Goal: Complete application form: Complete application form

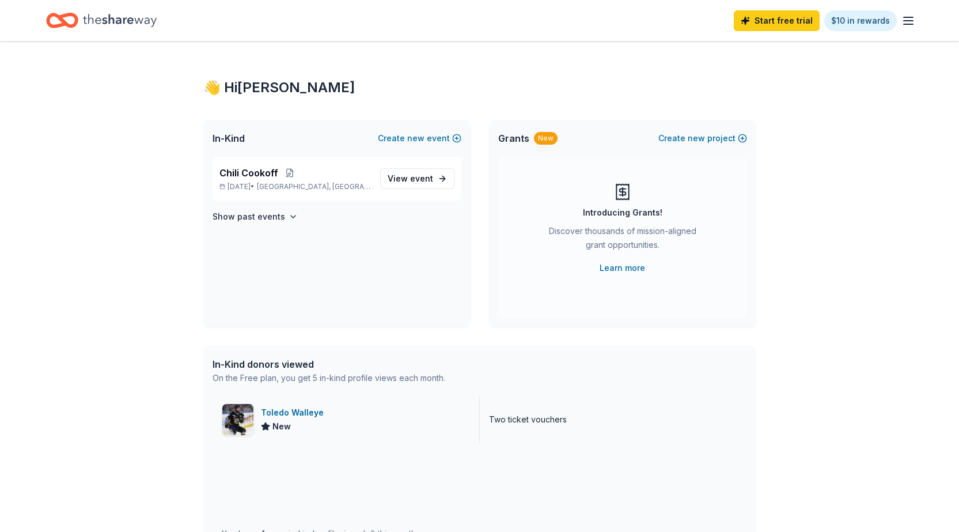
click at [300, 412] on div "Toledo Walleye" at bounding box center [294, 412] width 67 height 14
click at [433, 177] on link "View event" at bounding box center [417, 178] width 74 height 21
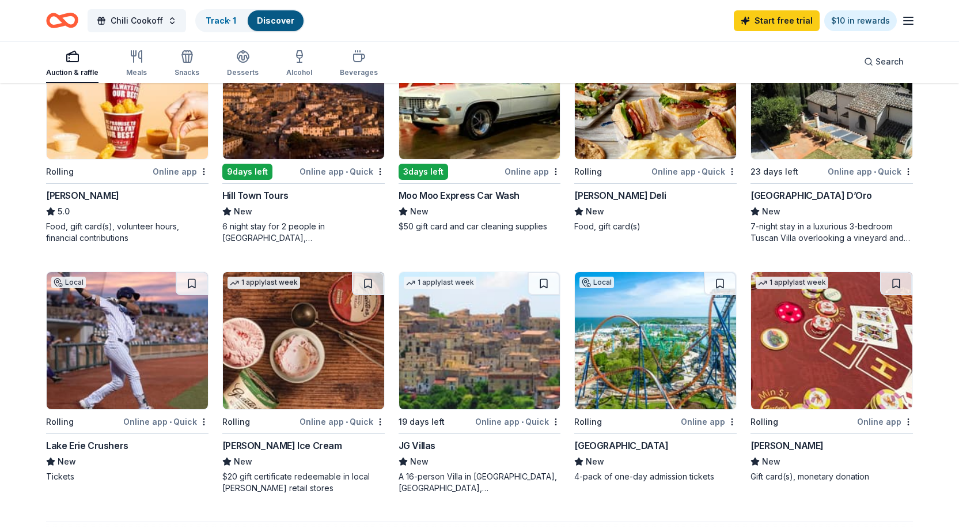
scroll to position [691, 0]
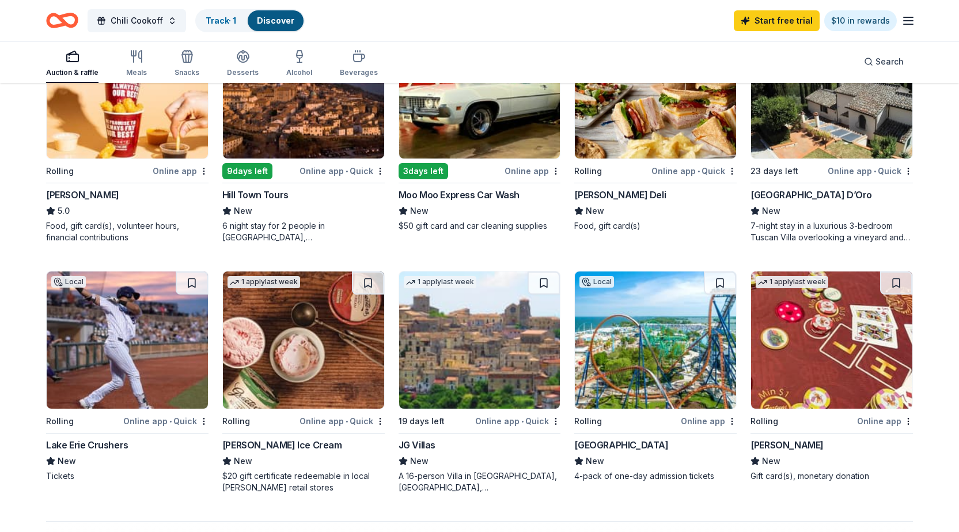
click at [117, 342] on img at bounding box center [127, 339] width 161 height 137
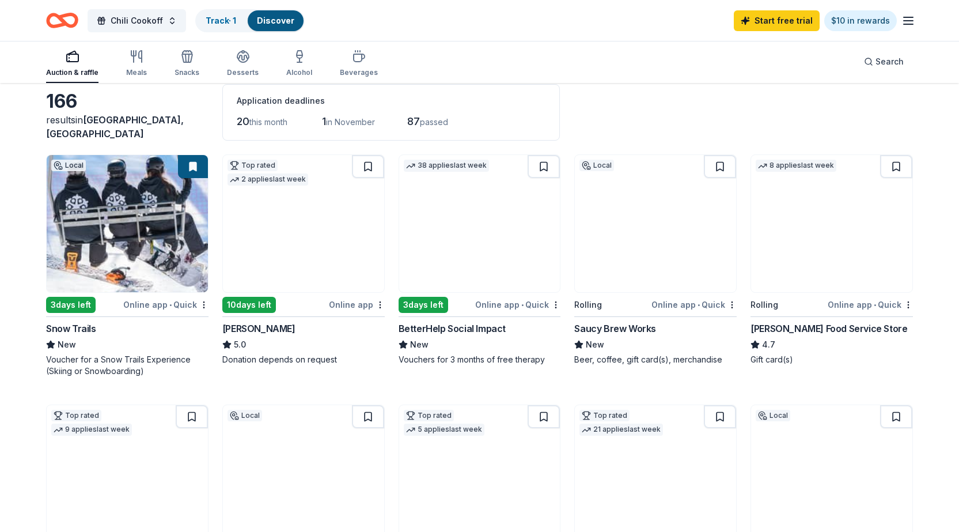
scroll to position [0, 0]
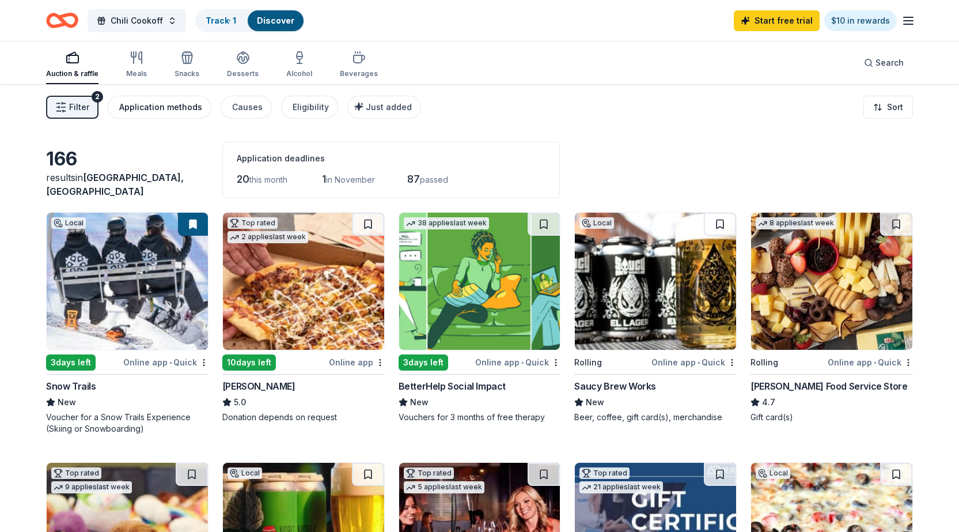
click at [148, 109] on div "Application methods" at bounding box center [160, 107] width 83 height 14
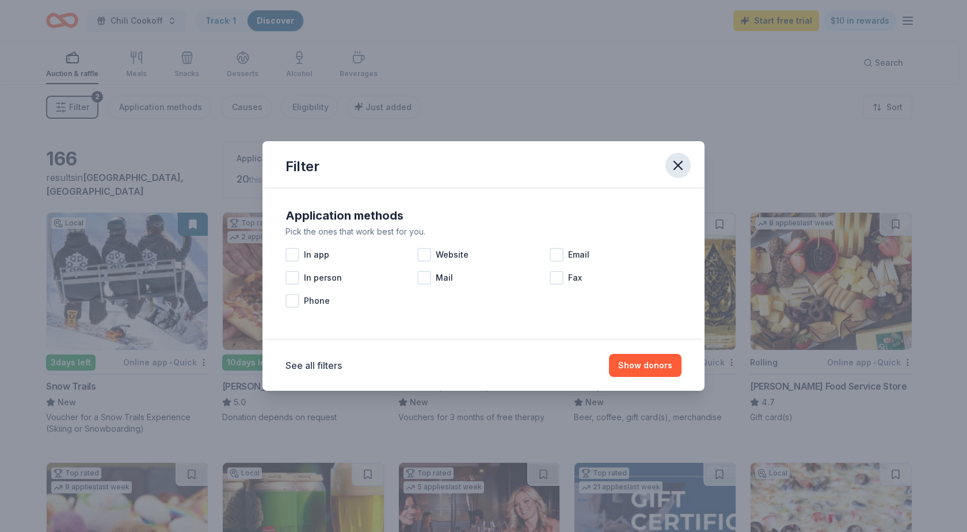
click at [681, 162] on icon "button" at bounding box center [678, 165] width 8 height 8
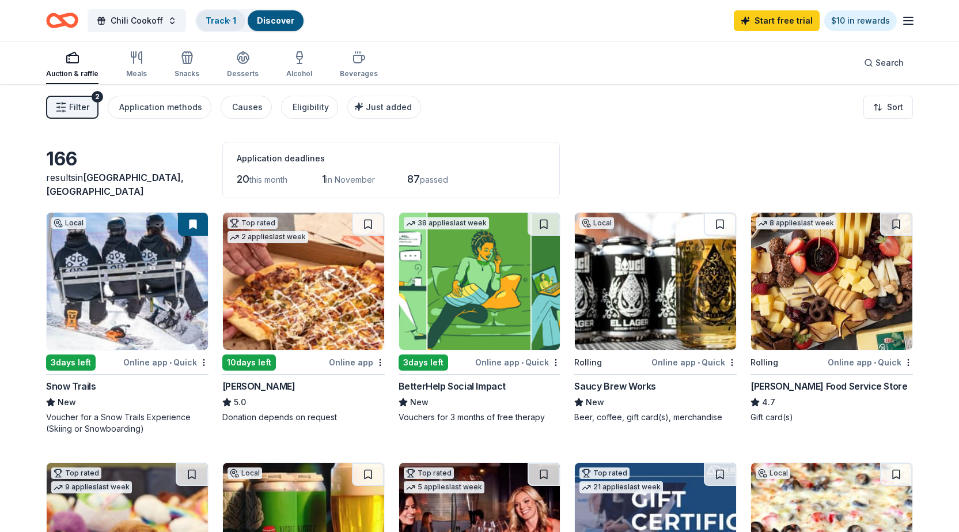
click at [228, 14] on div "Track · 1" at bounding box center [220, 20] width 49 height 21
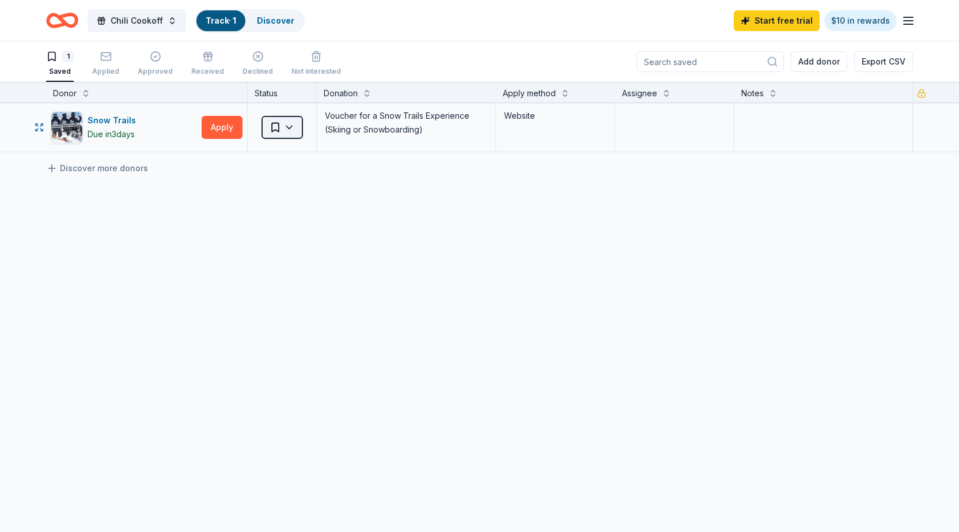
click at [280, 127] on html "Chili Cookoff Track · 1 Discover Start free trial $10 in rewards 1 Saved Applie…" at bounding box center [479, 266] width 959 height 532
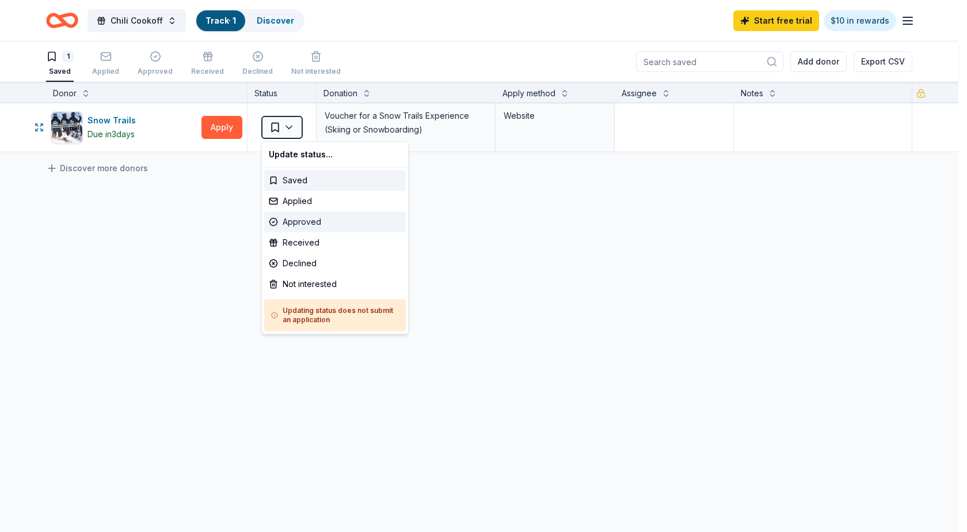
click at [301, 219] on div "Approved" at bounding box center [335, 221] width 142 height 21
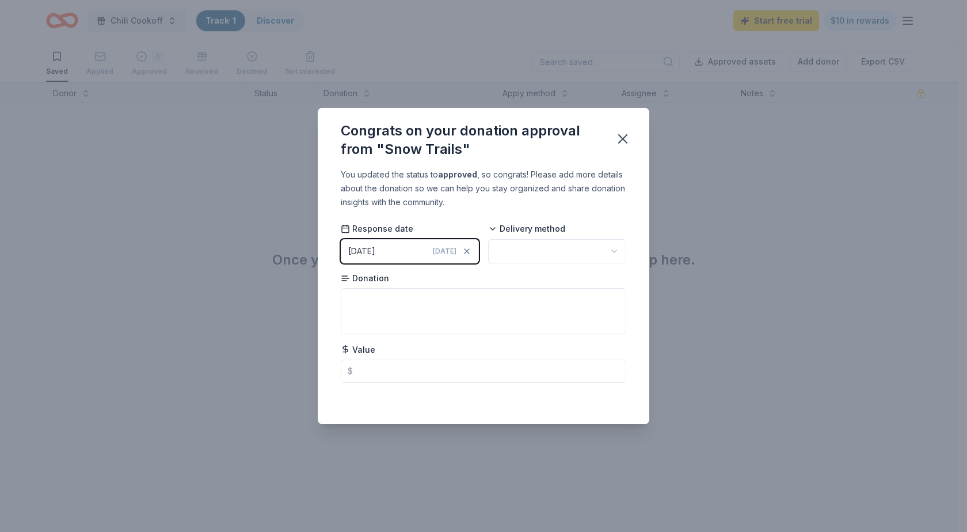
click at [540, 246] on html "Chili Cookoff Track · 1 Discover Start free trial $10 in rewards Saved Applied …" at bounding box center [483, 266] width 967 height 532
click at [389, 299] on textarea at bounding box center [484, 311] width 286 height 46
click at [377, 369] on input "text" at bounding box center [484, 370] width 286 height 23
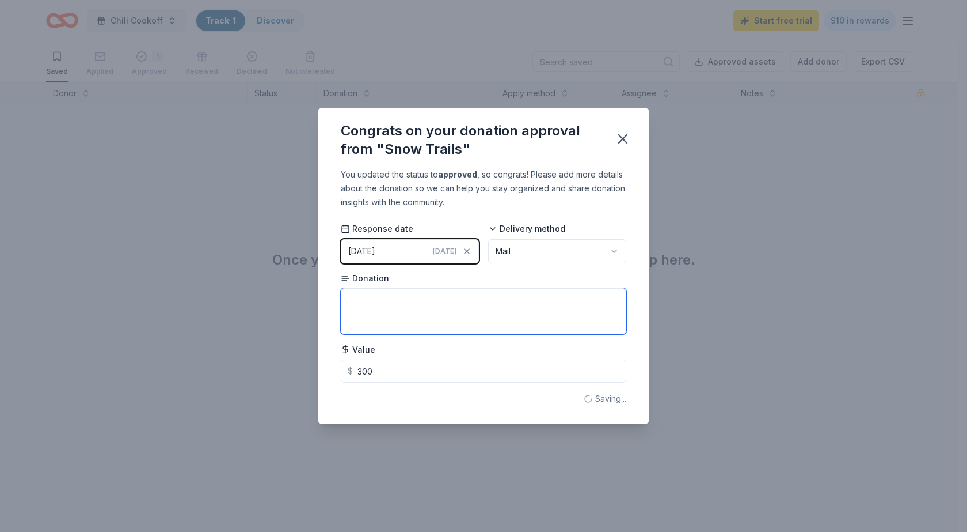
type input "300.00"
click at [372, 298] on textarea at bounding box center [484, 311] width 286 height 46
type textarea "c"
type textarea "Certificate for ski/snowboarding package"
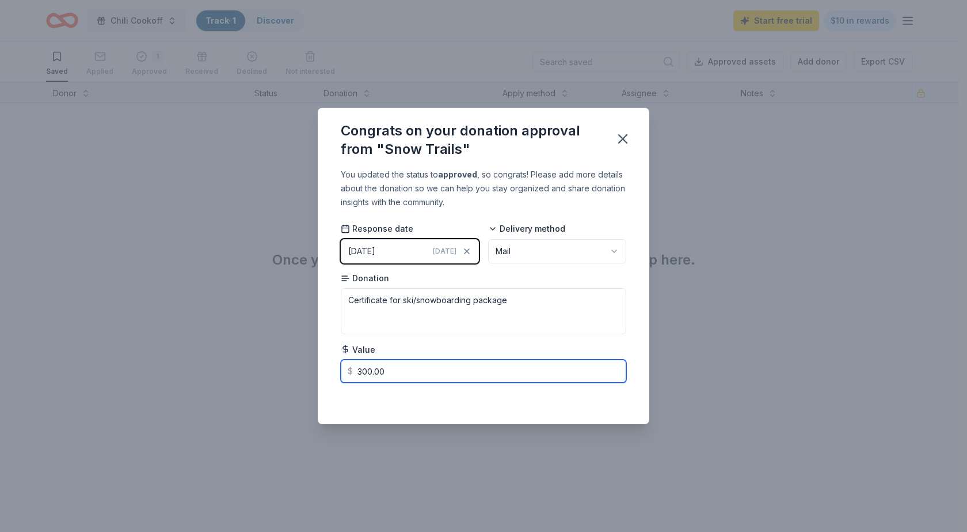
click at [477, 374] on input "300.00" at bounding box center [484, 370] width 286 height 23
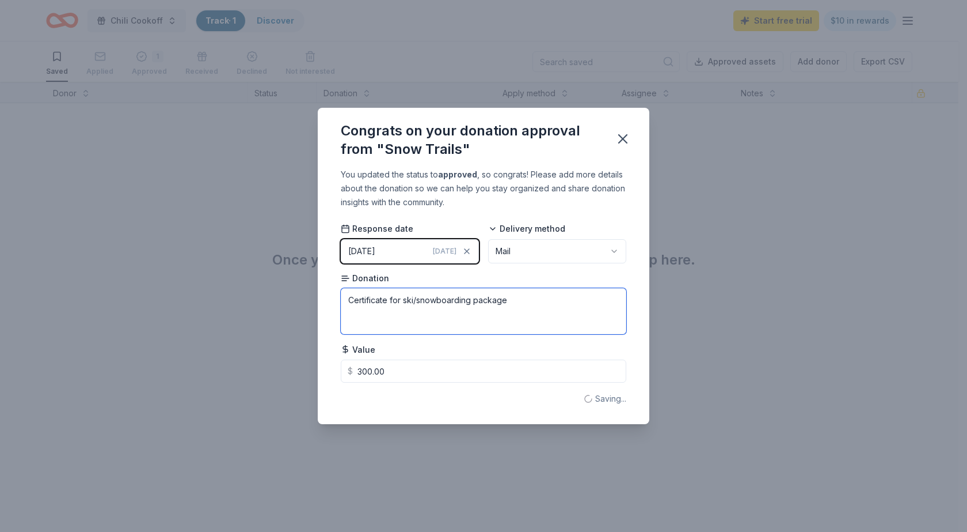
click at [521, 305] on textarea "Certificate for ski/snowboarding package" at bounding box center [484, 311] width 286 height 46
click at [620, 135] on icon "button" at bounding box center [623, 139] width 8 height 8
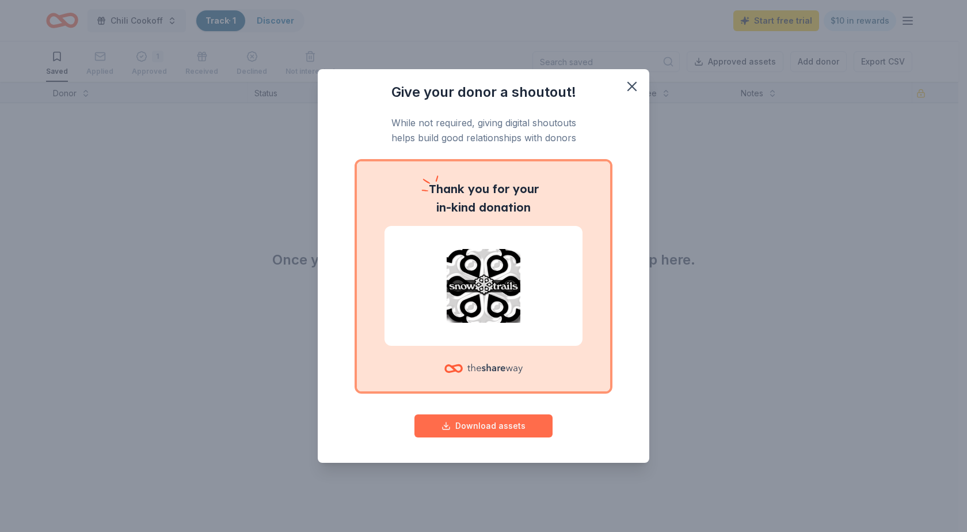
click at [455, 426] on button "Download assets" at bounding box center [484, 425] width 138 height 23
click at [636, 83] on icon "button" at bounding box center [632, 86] width 16 height 16
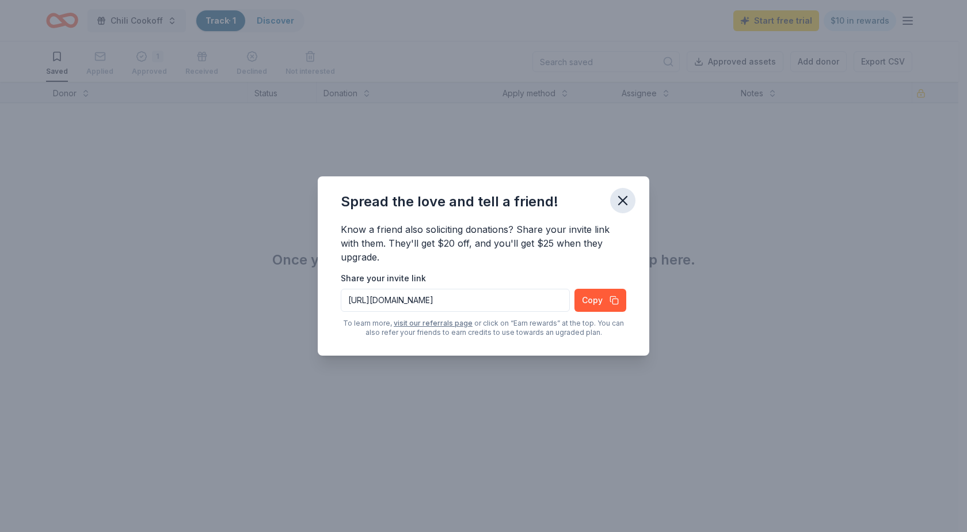
click at [623, 202] on icon "button" at bounding box center [623, 200] width 16 height 16
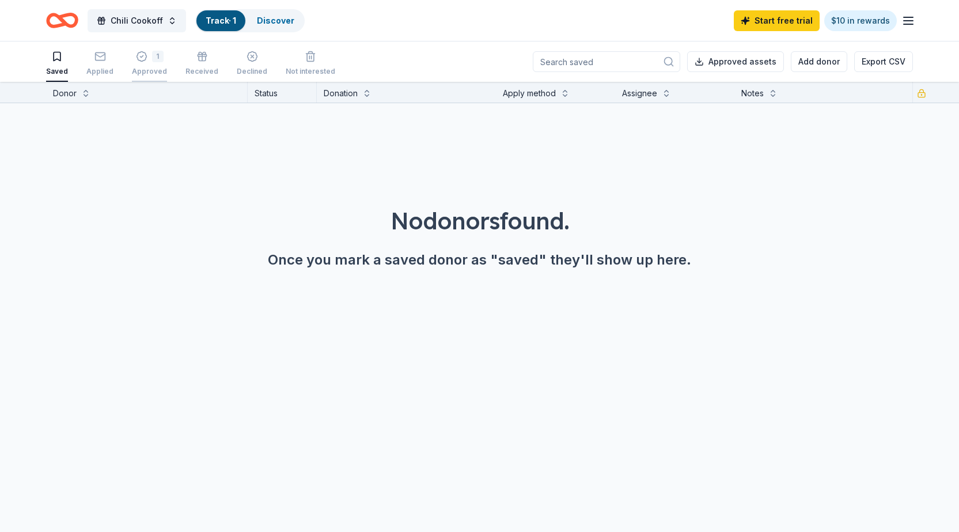
click at [142, 63] on div "1 Approved" at bounding box center [149, 63] width 35 height 25
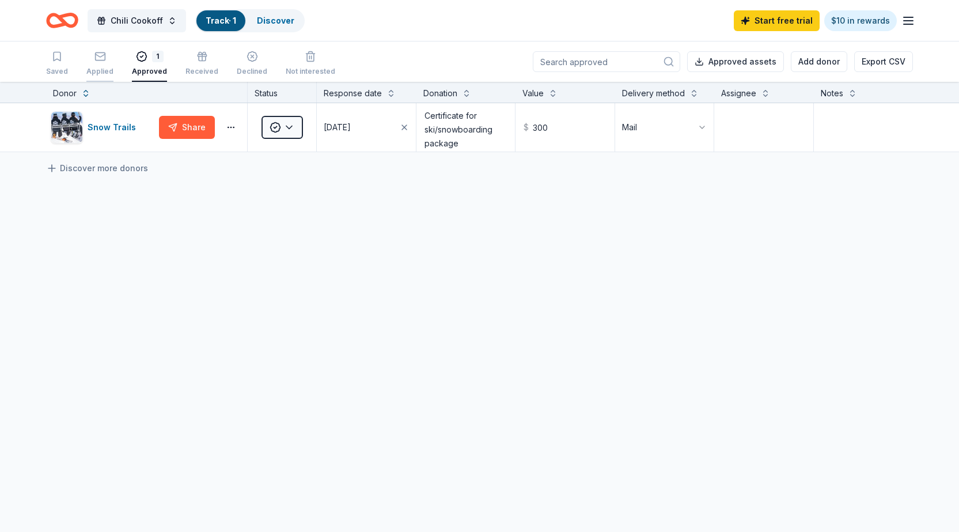
click at [95, 56] on icon "button" at bounding box center [100, 57] width 12 height 12
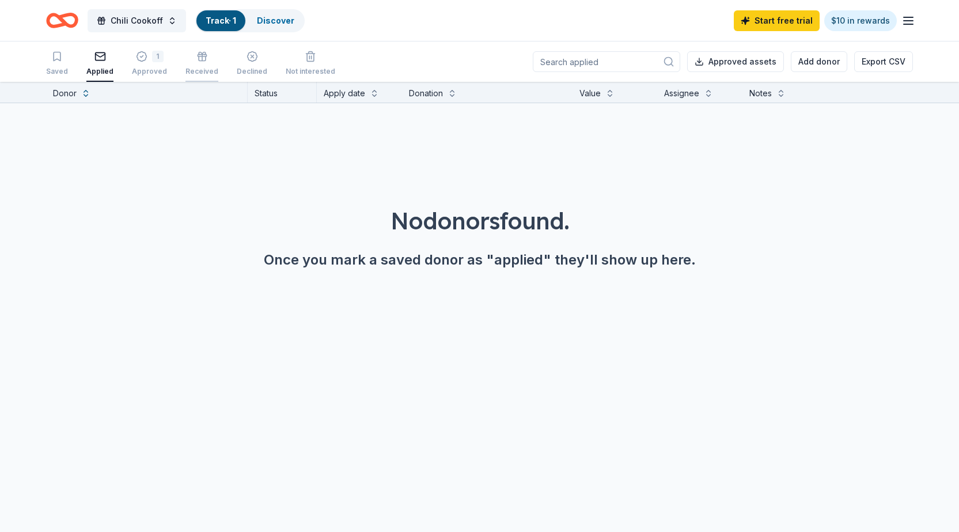
click at [199, 57] on icon "button" at bounding box center [202, 58] width 7 height 5
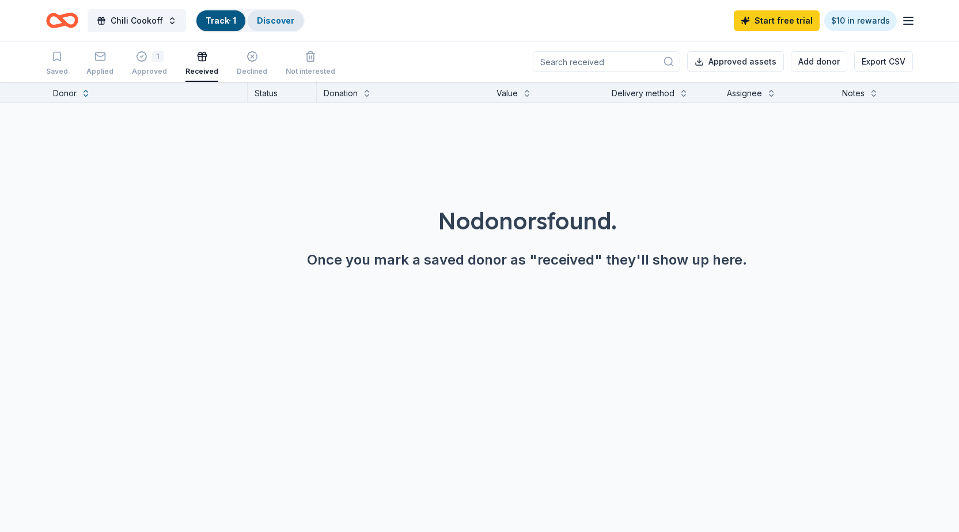
click at [268, 20] on link "Discover" at bounding box center [275, 21] width 37 height 10
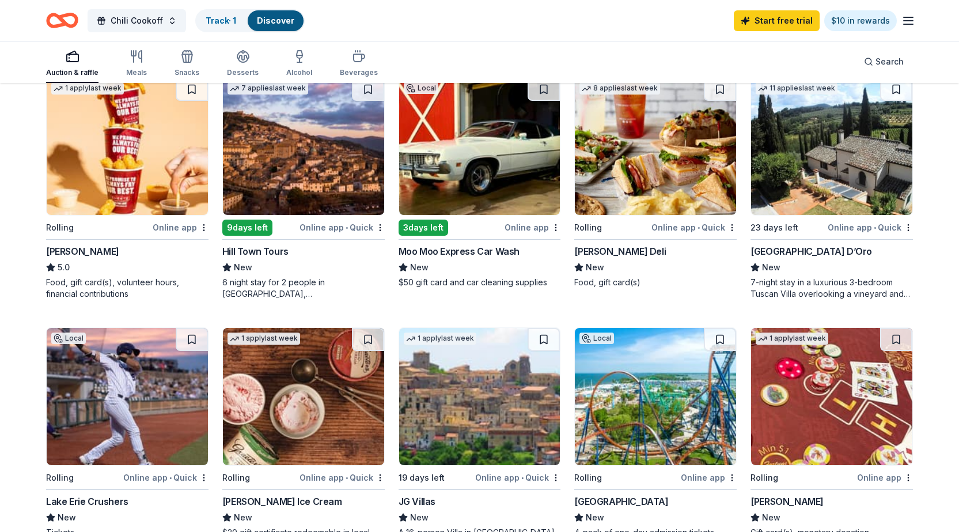
scroll to position [633, 0]
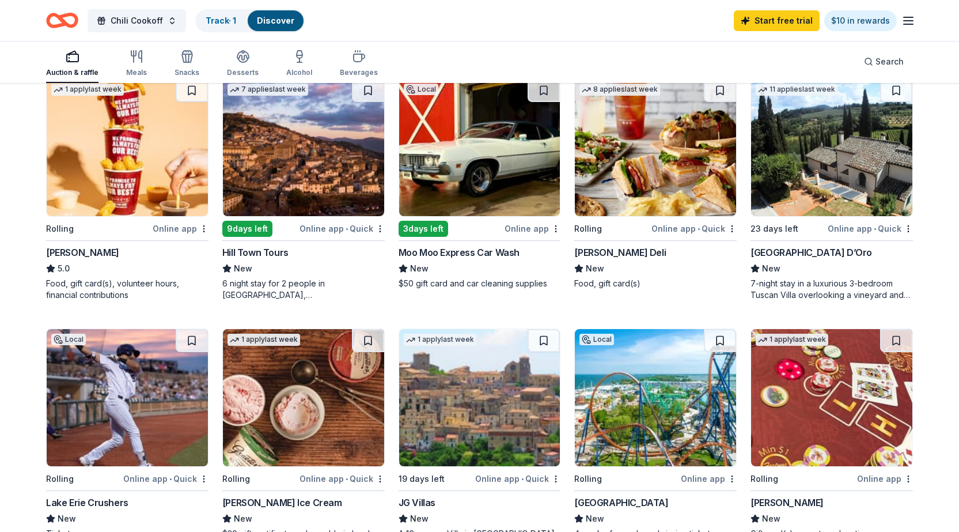
click at [115, 181] on img at bounding box center [127, 147] width 161 height 137
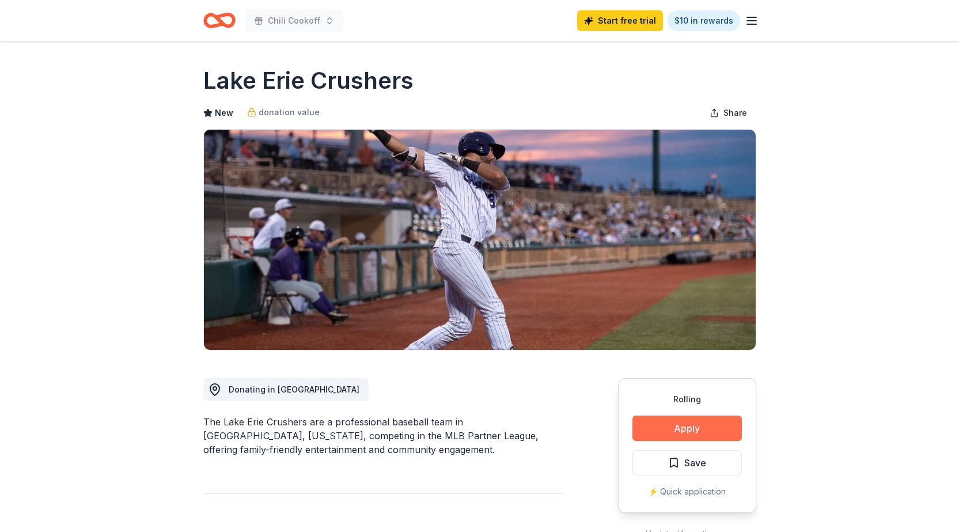
click at [691, 429] on button "Apply" at bounding box center [686, 427] width 109 height 25
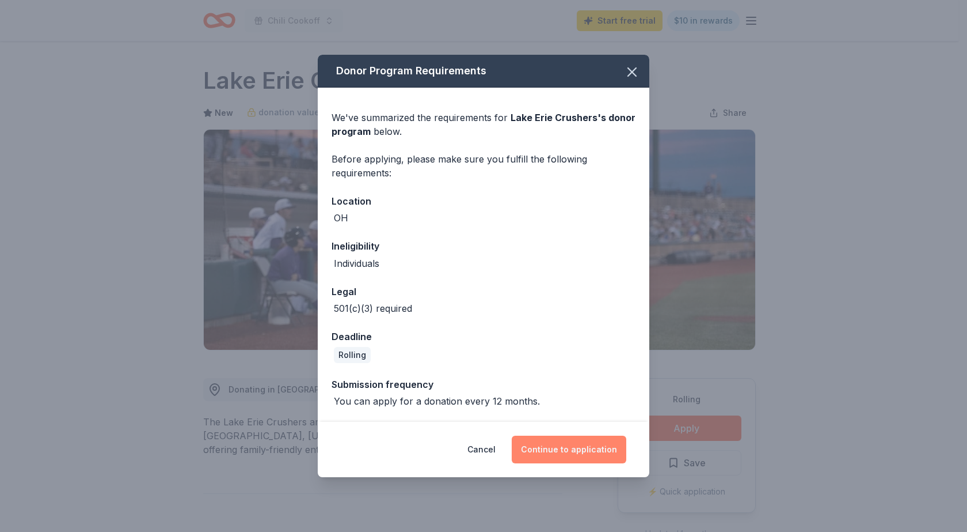
click at [563, 446] on button "Continue to application" at bounding box center [569, 449] width 115 height 28
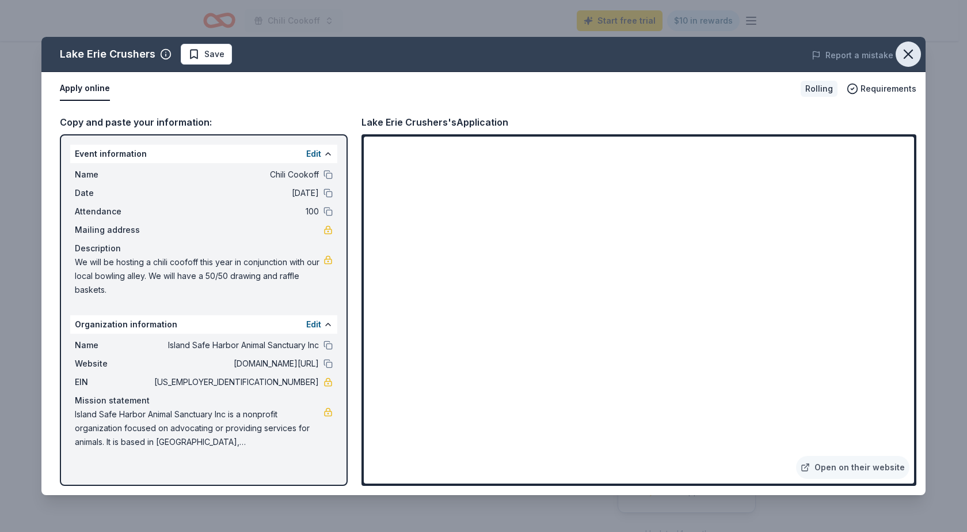
click at [911, 51] on icon "button" at bounding box center [909, 54] width 16 height 16
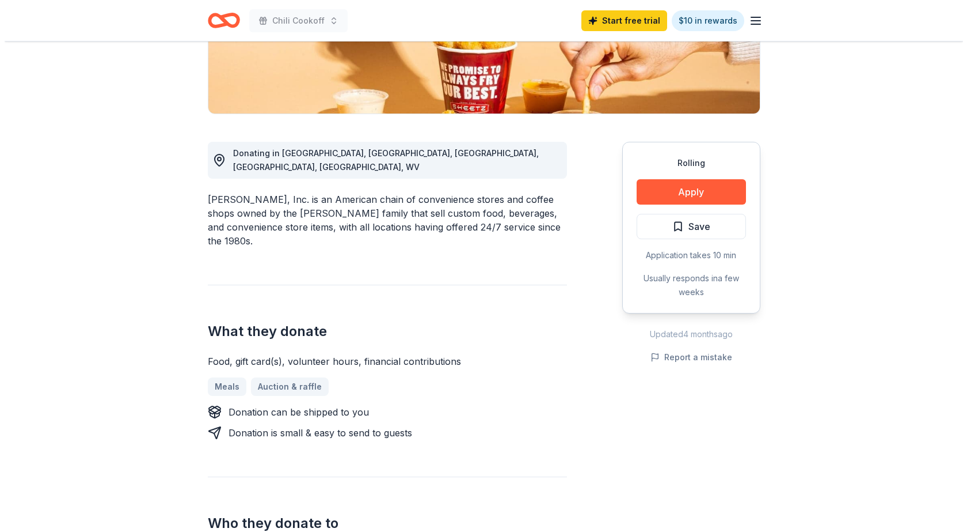
scroll to position [230, 0]
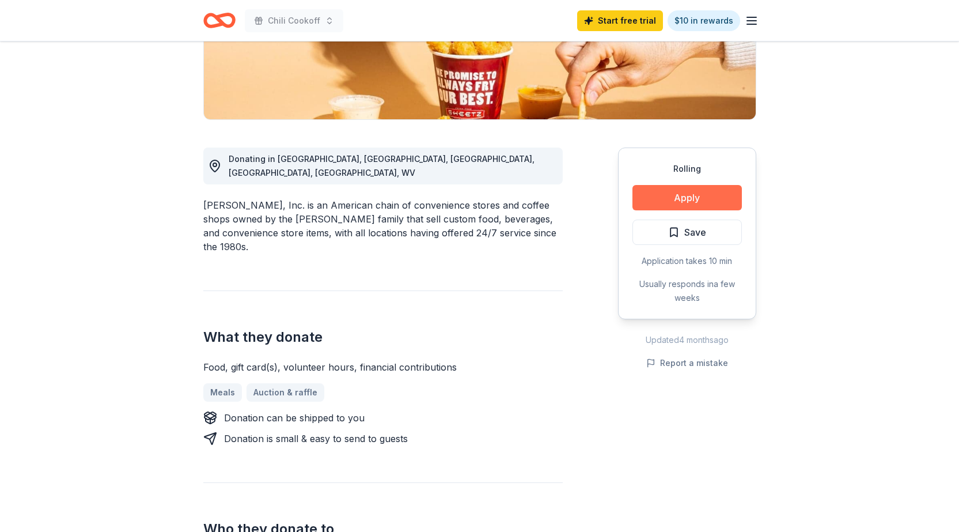
click at [678, 198] on button "Apply" at bounding box center [686, 197] width 109 height 25
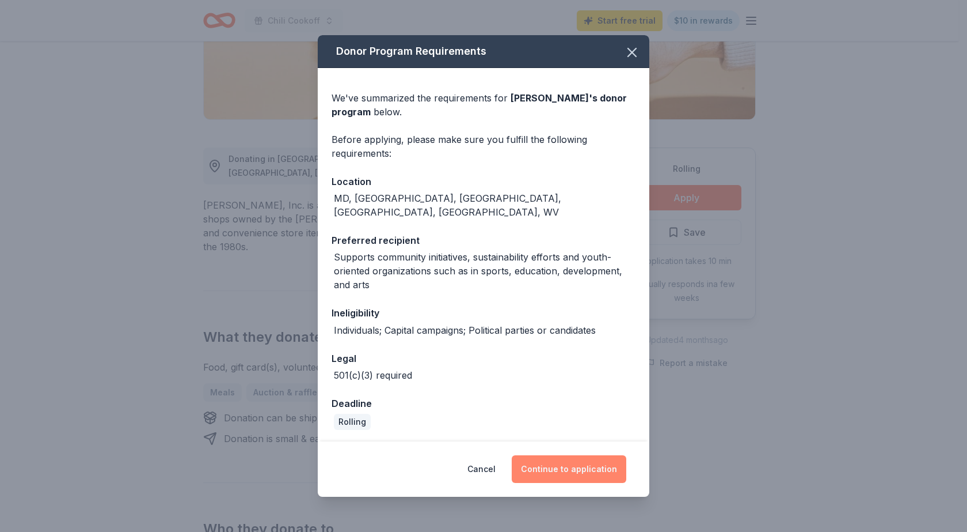
click at [569, 458] on button "Continue to application" at bounding box center [569, 469] width 115 height 28
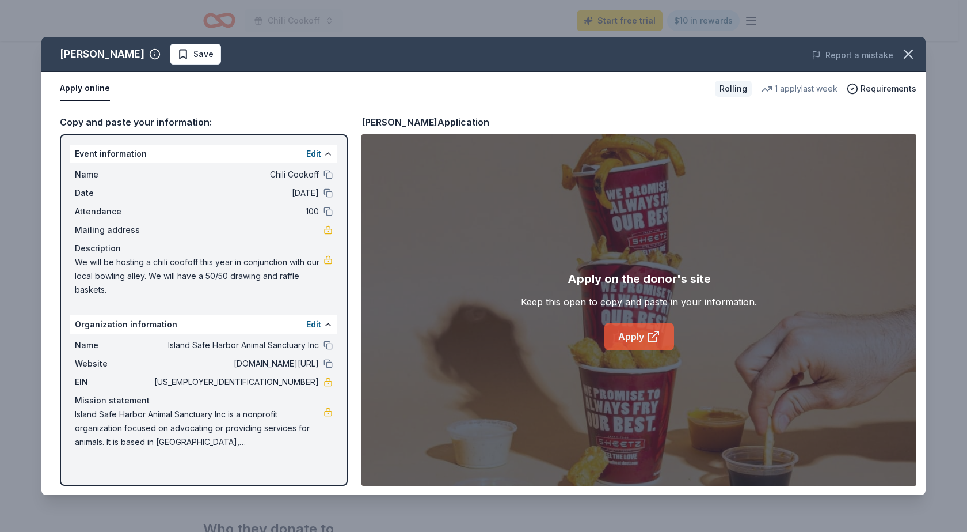
click at [645, 335] on link "Apply" at bounding box center [640, 336] width 70 height 28
